Goal: Transaction & Acquisition: Purchase product/service

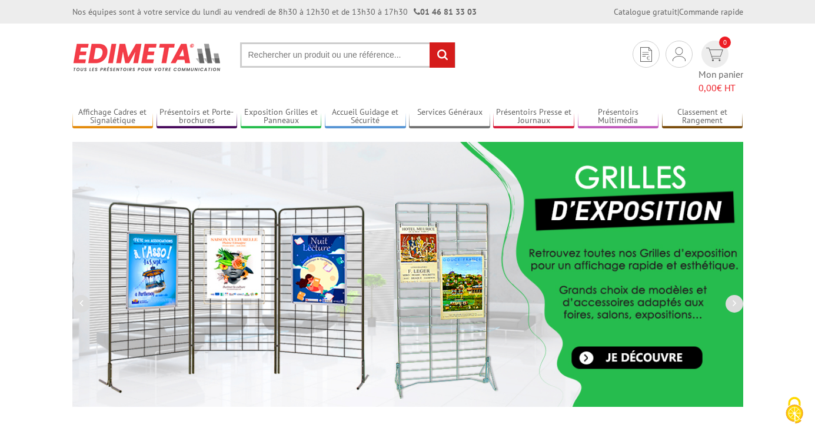
click at [285, 60] on input "text" at bounding box center [347, 54] width 215 height 25
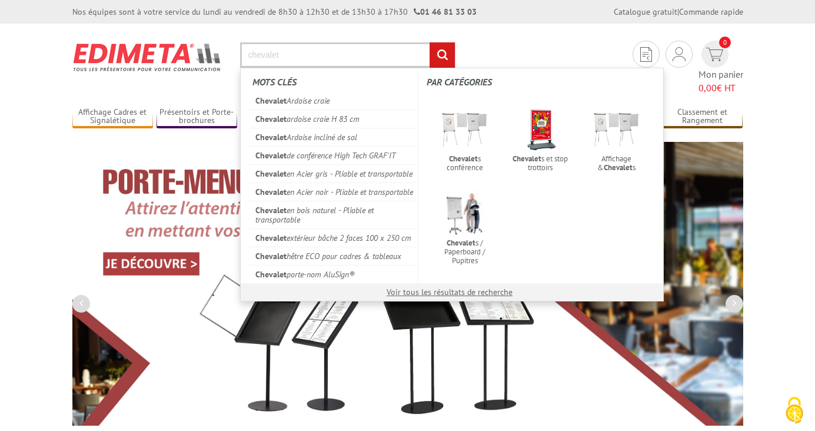
type input "chevalet"
click at [430, 42] on input "rechercher" at bounding box center [442, 54] width 25 height 25
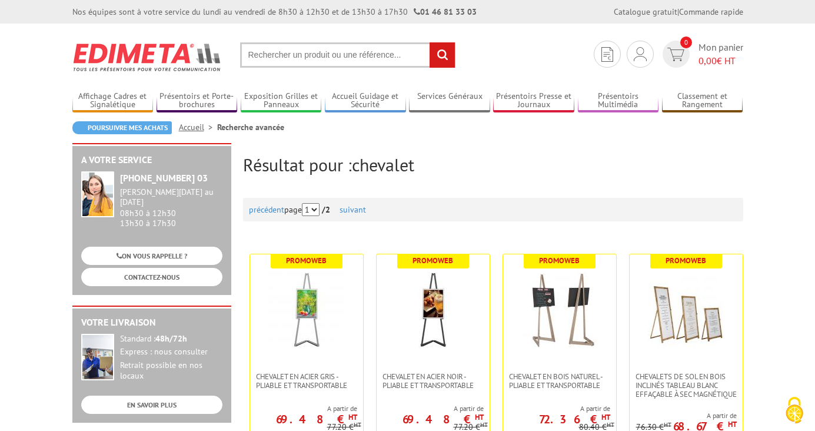
click at [359, 59] on input "text" at bounding box center [347, 54] width 215 height 25
type input "chevalet comtoir A("
click at [430, 42] on input "rechercher" at bounding box center [442, 54] width 25 height 25
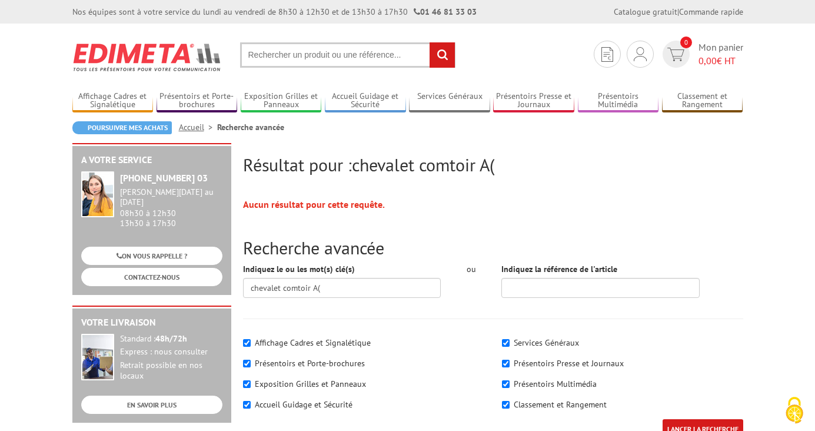
click at [297, 59] on input "text" at bounding box center [347, 54] width 215 height 25
type input "porte affiche comptoir"
click at [430, 42] on input "rechercher" at bounding box center [442, 54] width 25 height 25
click at [295, 54] on input "text" at bounding box center [347, 54] width 215 height 25
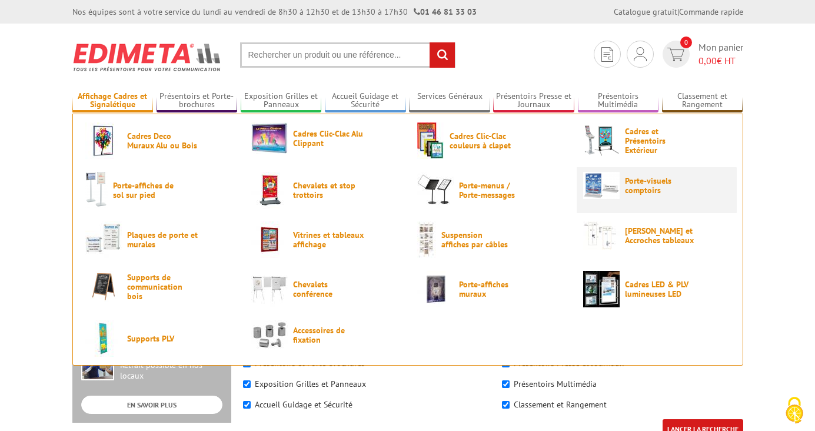
click at [630, 186] on span "Porte-visuels comptoirs" at bounding box center [660, 185] width 71 height 19
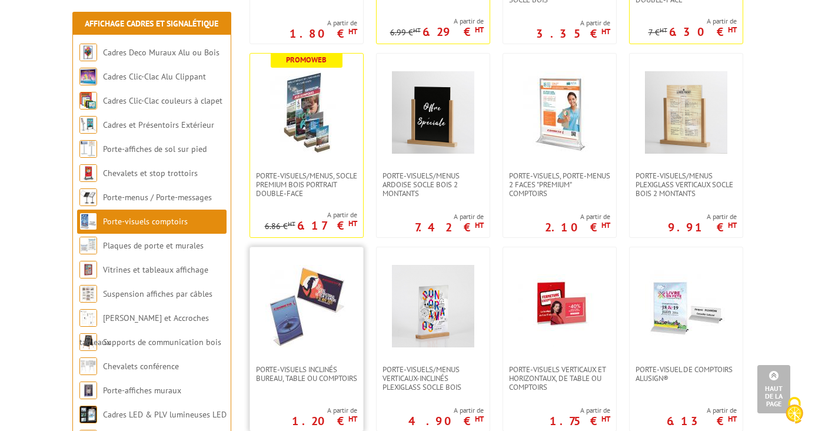
scroll to position [403, 0]
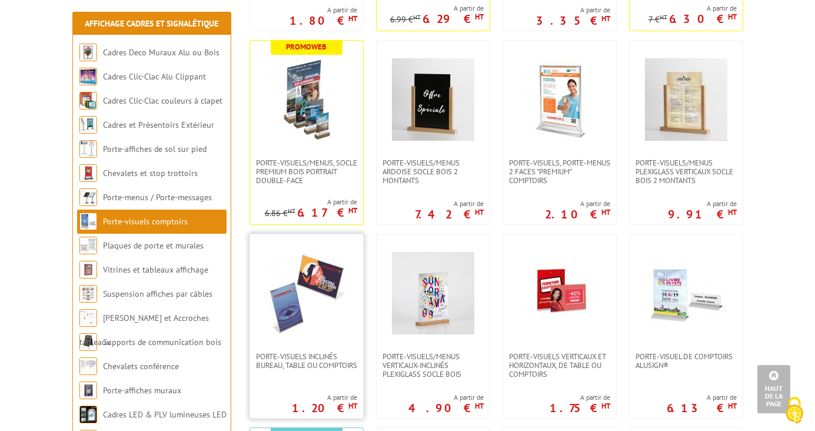
click at [297, 334] on img at bounding box center [306, 293] width 82 height 82
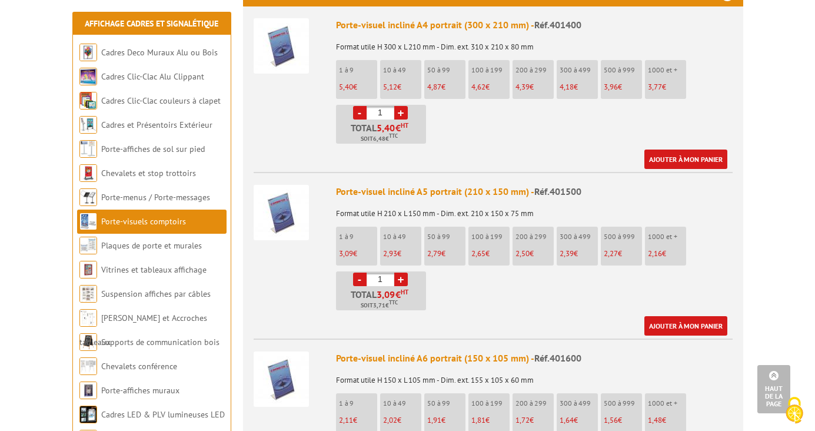
scroll to position [478, 0]
